Goal: Task Accomplishment & Management: Manage account settings

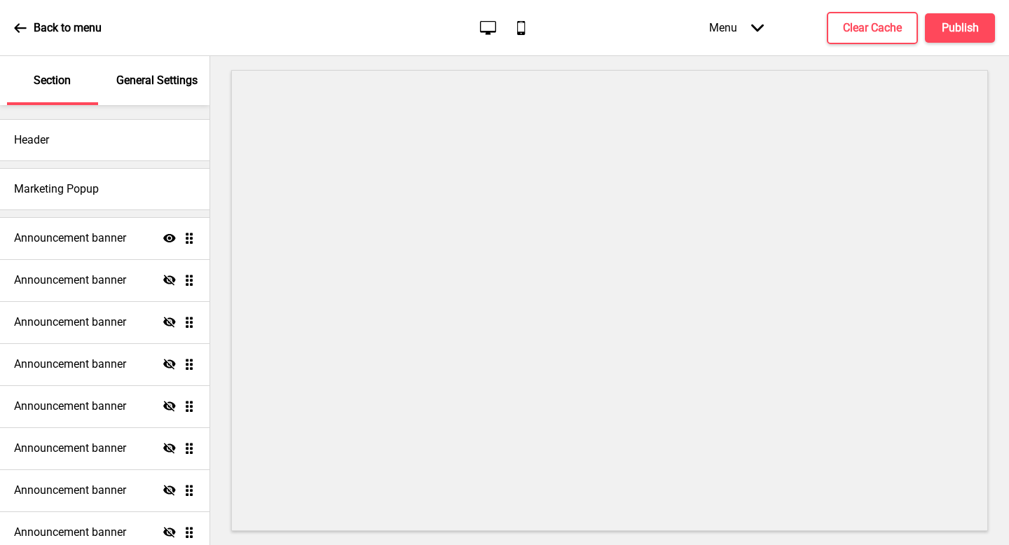
scroll to position [179, 0]
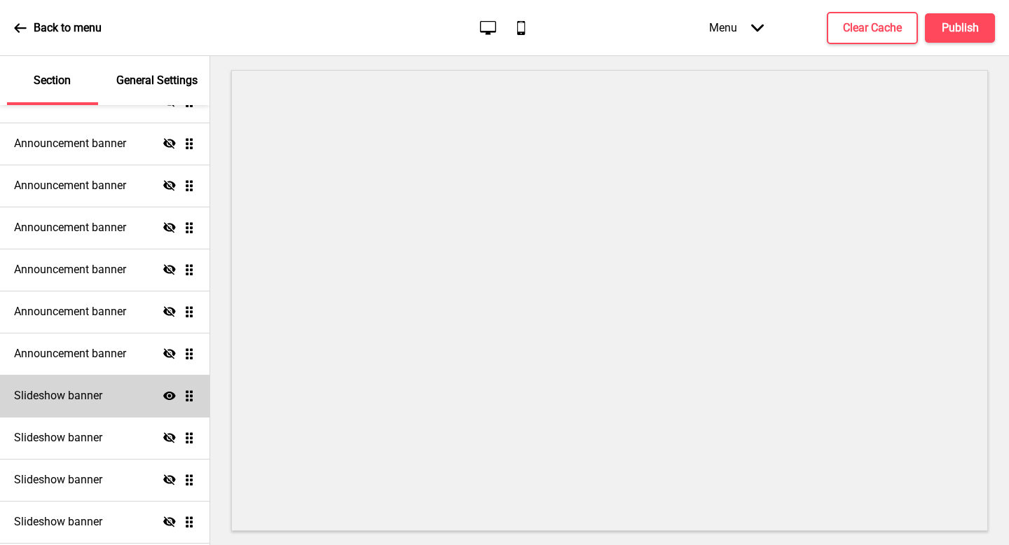
click at [113, 399] on div "Slideshow banner Show Drag" at bounding box center [104, 396] width 209 height 42
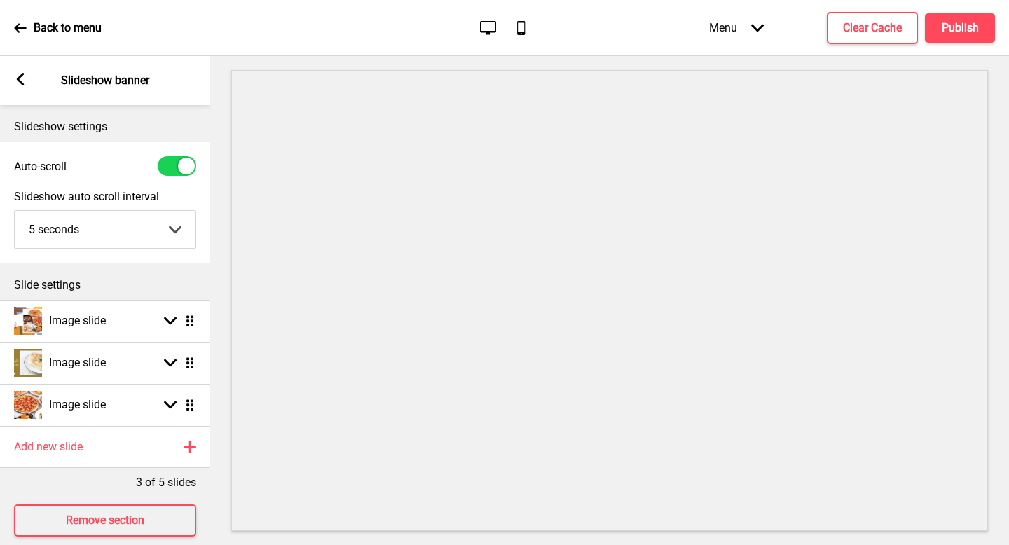
scroll to position [0, 0]
click at [17, 20] on div "Back to menu" at bounding box center [58, 28] width 88 height 38
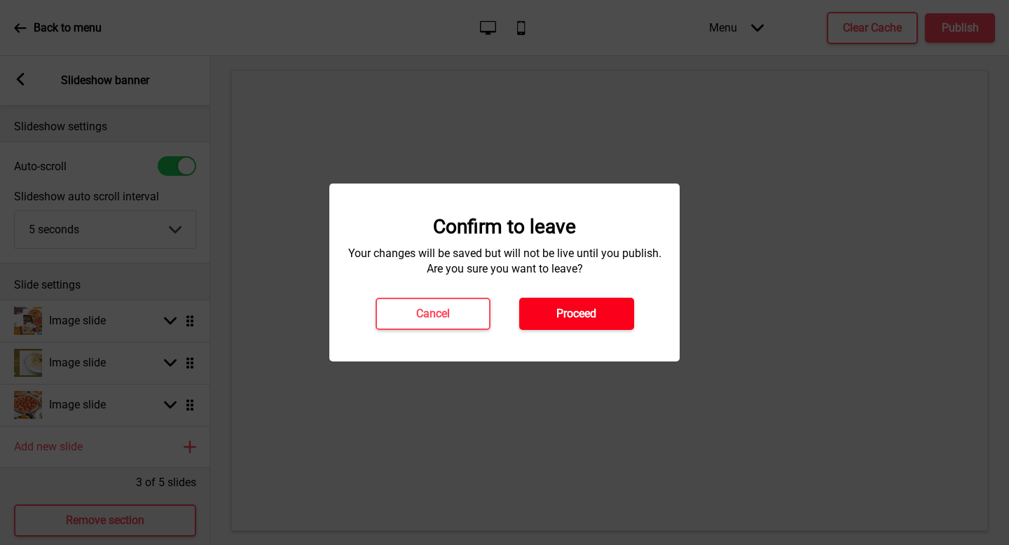
click at [602, 310] on button "Proceed" at bounding box center [576, 314] width 115 height 32
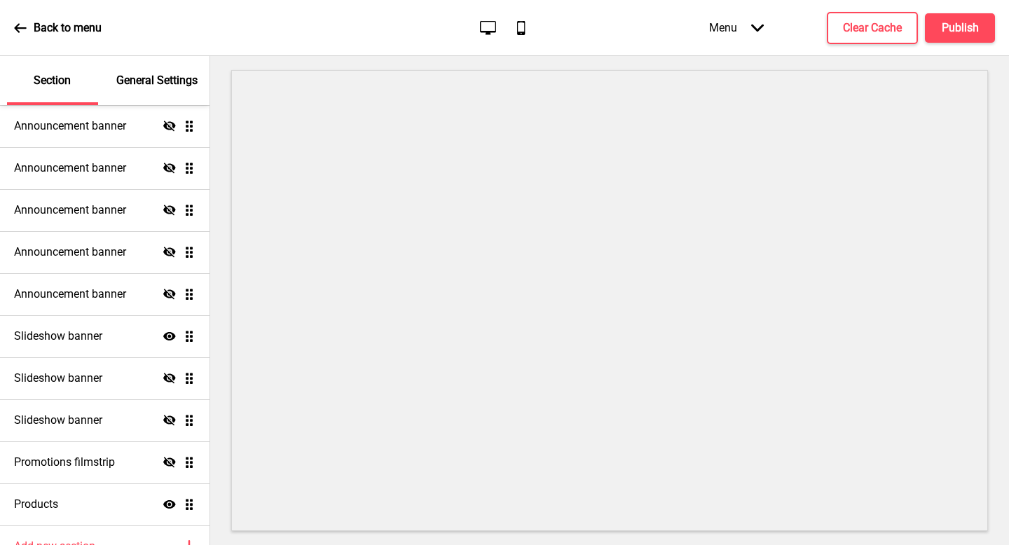
scroll to position [282, 0]
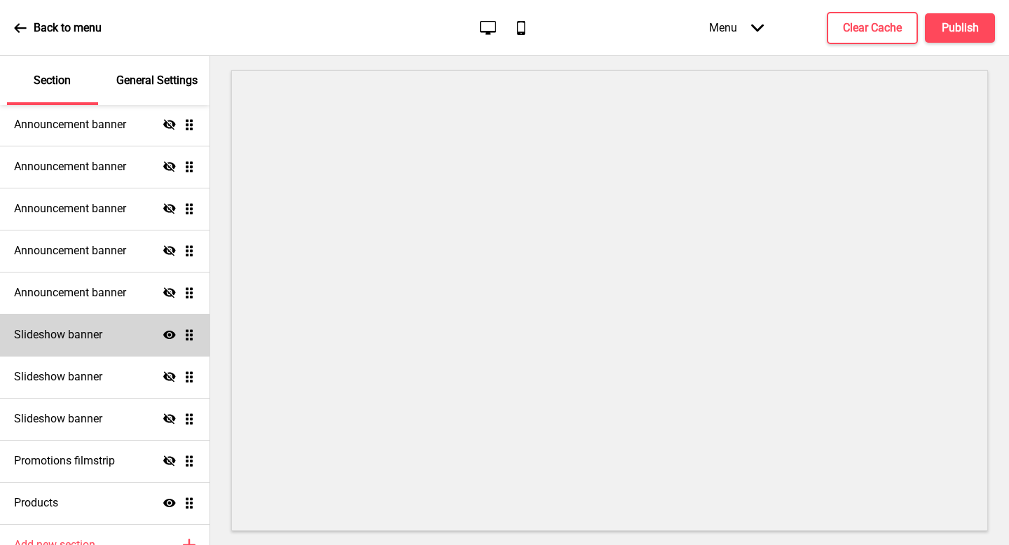
click at [109, 324] on div "Slideshow banner Show Drag" at bounding box center [104, 335] width 209 height 42
